Goal: Check status

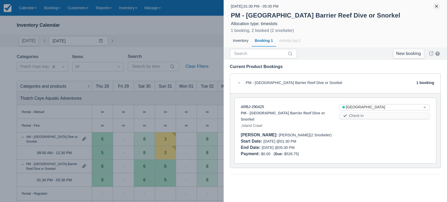
scroll to position [48, 0]
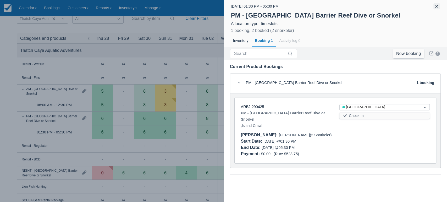
click at [438, 7] on button "button" at bounding box center [437, 6] width 6 height 6
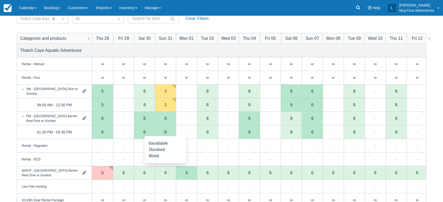
click at [168, 135] on div "6" at bounding box center [165, 133] width 21 height 14
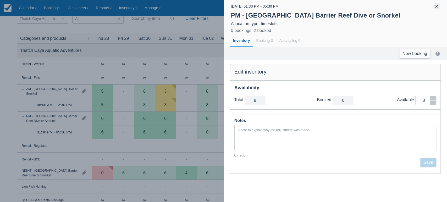
click at [436, 7] on button "button" at bounding box center [437, 6] width 6 height 6
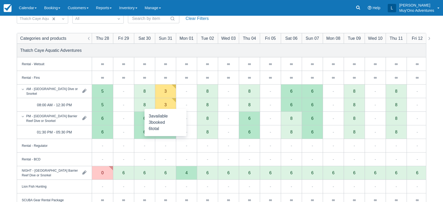
click at [168, 104] on div "3" at bounding box center [165, 105] width 21 height 14
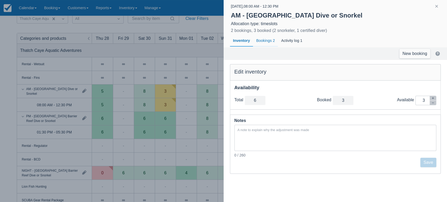
click at [266, 40] on div "Bookings 2" at bounding box center [265, 41] width 25 height 12
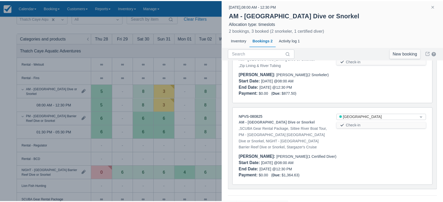
scroll to position [0, 0]
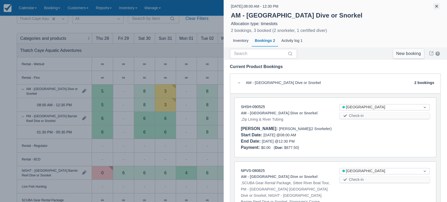
click at [437, 4] on button "button" at bounding box center [437, 6] width 6 height 6
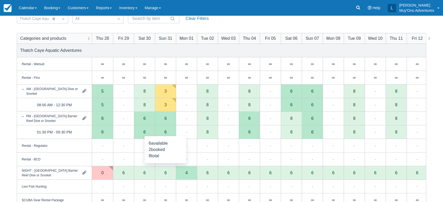
click at [161, 135] on div "6" at bounding box center [165, 133] width 21 height 14
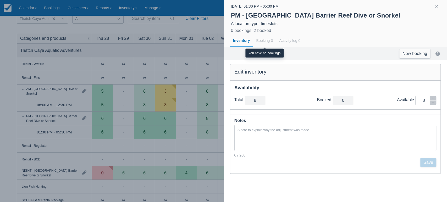
click at [268, 43] on div "Booking 0" at bounding box center [264, 41] width 23 height 12
click at [435, 4] on button "button" at bounding box center [437, 6] width 6 height 6
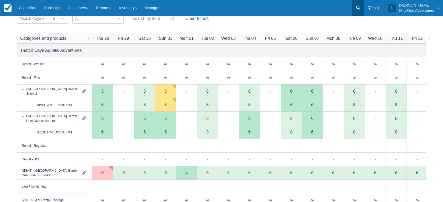
click at [357, 6] on icon at bounding box center [357, 7] width 5 height 5
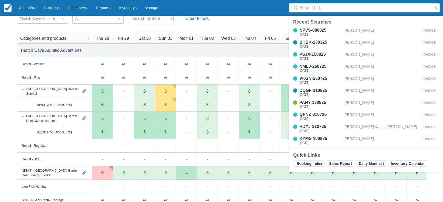
click at [334, 11] on input "Search" at bounding box center [365, 7] width 132 height 9
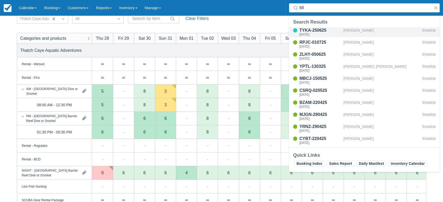
type input "M"
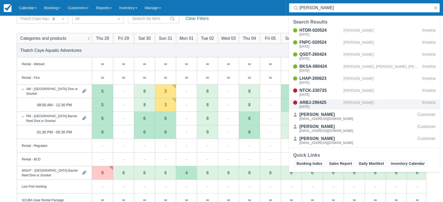
type input "[PERSON_NAME]"
click at [322, 102] on div "ARBJ-290425" at bounding box center [320, 103] width 42 height 6
